Goal: Task Accomplishment & Management: Complete application form

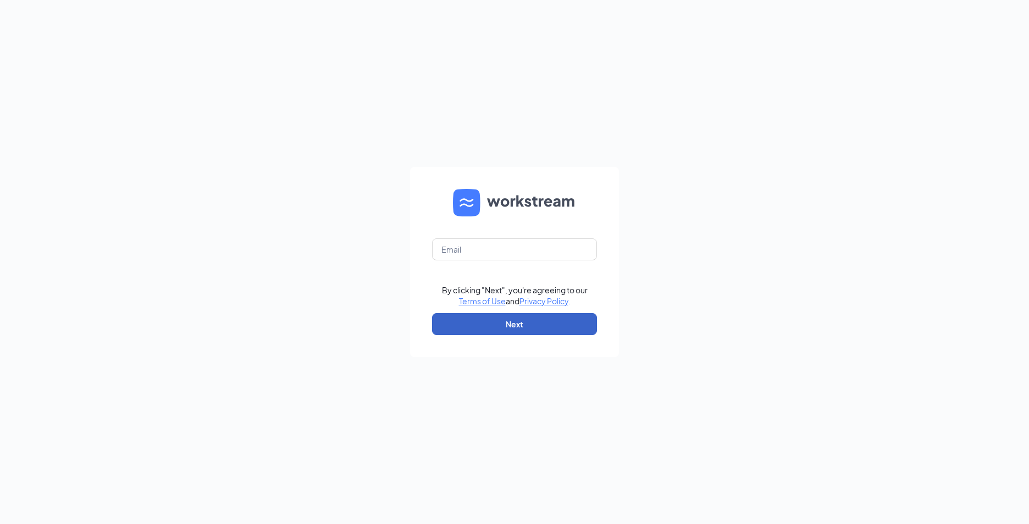
click at [481, 332] on button "Next" at bounding box center [514, 324] width 165 height 22
click at [480, 326] on button "Next" at bounding box center [514, 324] width 165 height 22
click at [523, 247] on input "text" at bounding box center [514, 249] width 165 height 22
type input "[EMAIL_ADDRESS][DOMAIN_NAME]"
click at [501, 320] on button "Next" at bounding box center [514, 324] width 165 height 22
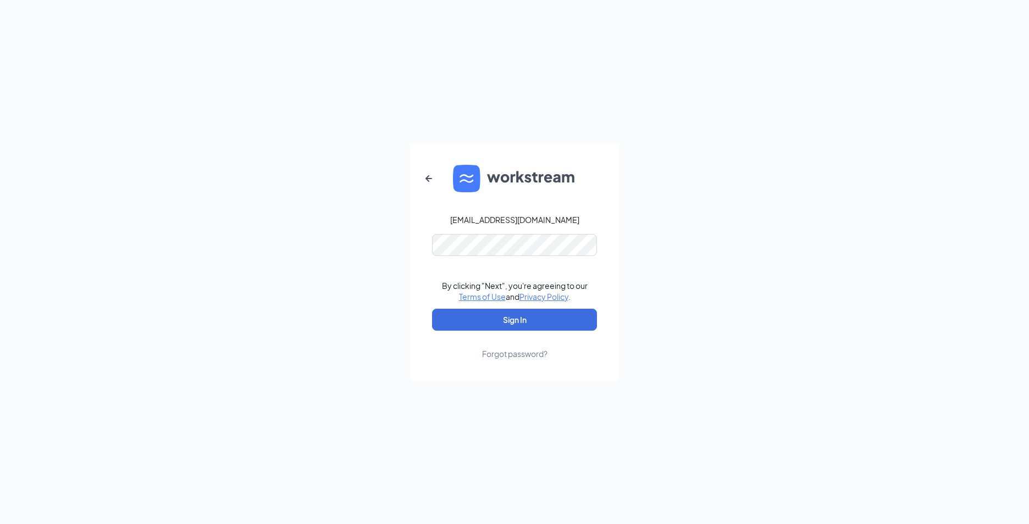
click at [491, 308] on form "triarc01@bojrdu.com By clicking "Next", you're agreeing to our Terms of Use and…" at bounding box center [514, 262] width 209 height 238
click at [490, 311] on button "Sign In" at bounding box center [514, 320] width 165 height 22
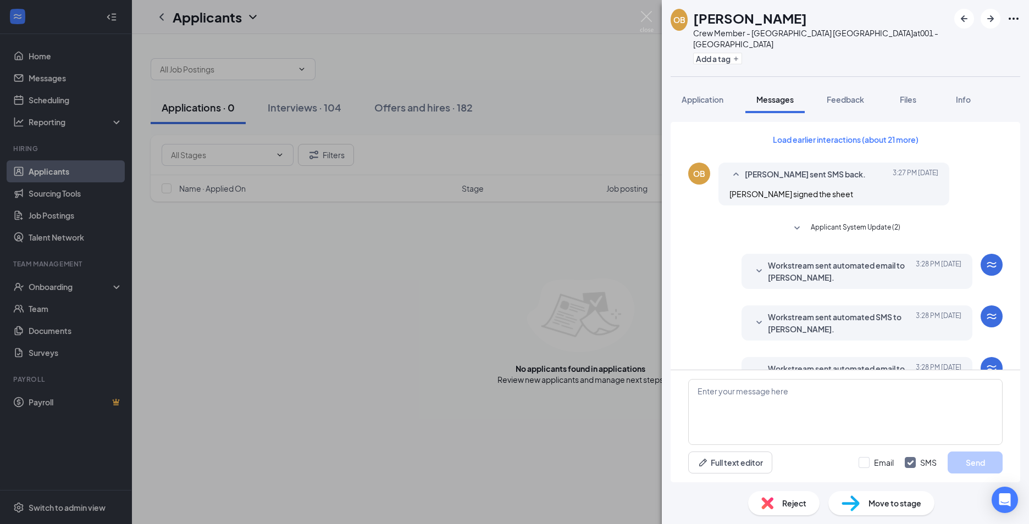
click at [842, 311] on span "Workstream sent automated SMS to [PERSON_NAME]." at bounding box center [840, 323] width 144 height 24
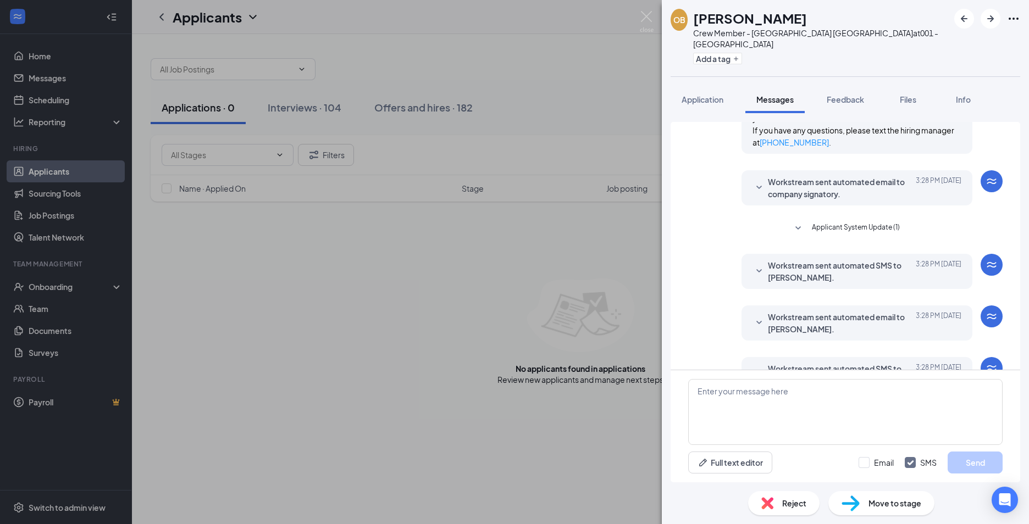
scroll to position [301, 0]
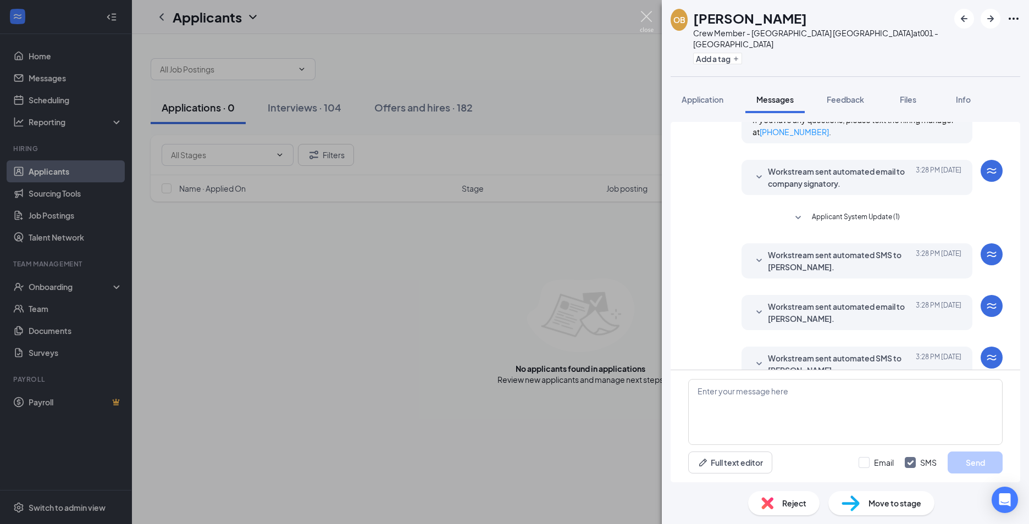
click at [651, 17] on img at bounding box center [647, 21] width 14 height 21
